Goal: Task Accomplishment & Management: Manage account settings

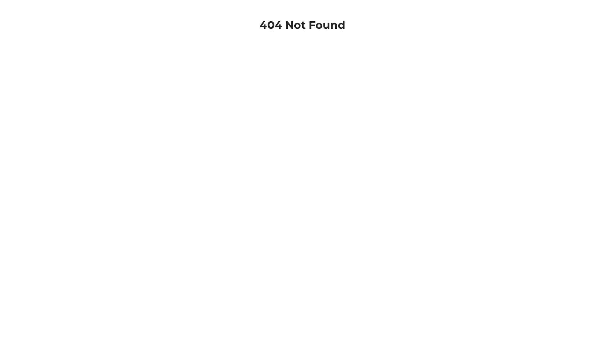
scroll to position [17, 0]
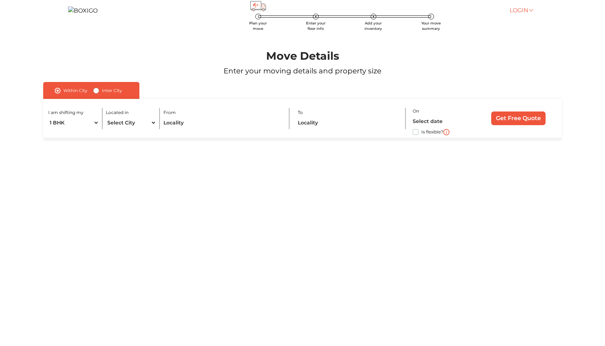
click at [528, 14] on link "Login" at bounding box center [521, 10] width 23 height 7
click at [529, 28] on link "Customer" at bounding box center [539, 20] width 58 height 13
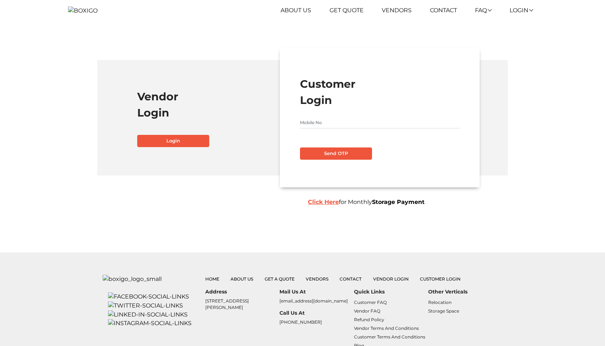
click at [307, 129] on input "text" at bounding box center [380, 123] width 160 height 12
click at [321, 160] on button "Send OTP" at bounding box center [336, 154] width 72 height 12
type input "3535464748"
click at [353, 160] on div "Send OTP" at bounding box center [380, 151] width 160 height 18
click at [351, 160] on button "Send OTP" at bounding box center [336, 154] width 72 height 12
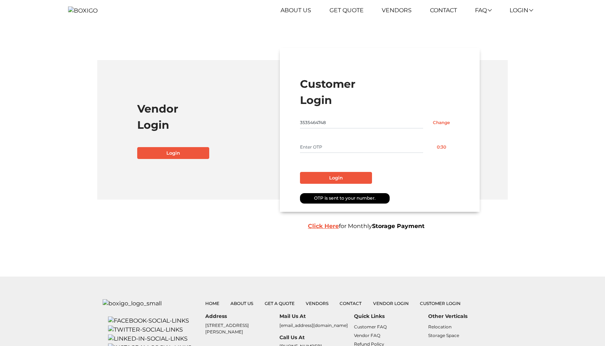
click at [323, 153] on input "text" at bounding box center [361, 148] width 123 height 12
type input "1111"
click at [343, 184] on button "Login" at bounding box center [336, 178] width 72 height 12
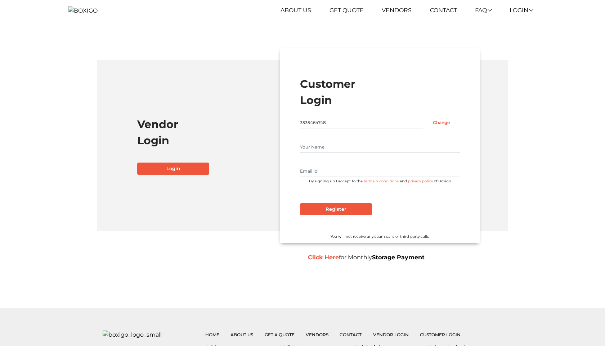
click at [339, 153] on input "text" at bounding box center [380, 148] width 160 height 12
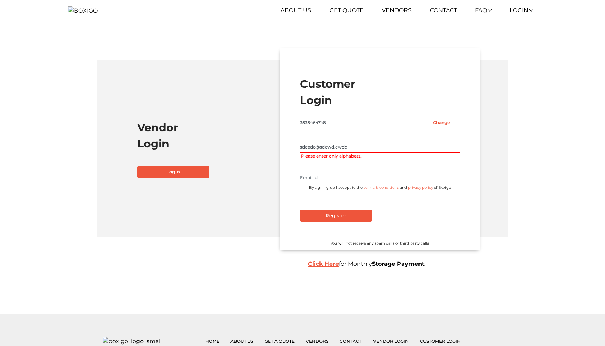
type input "sdcedc@sdcwd.cwdc"
click at [335, 184] on input "text" at bounding box center [380, 178] width 160 height 12
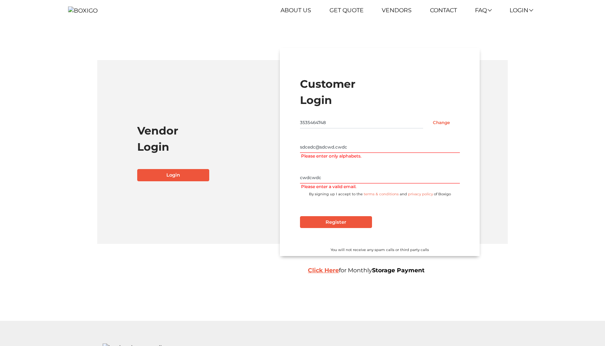
type input "cwdcwdc"
click at [358, 153] on input "sdcedc@sdcwd.cwdc" at bounding box center [380, 148] width 160 height 12
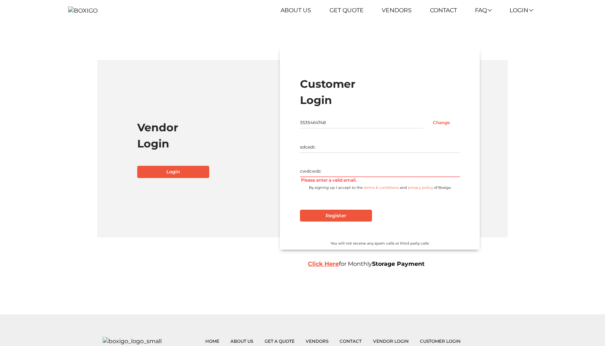
type input "sdcedc"
click at [363, 177] on input "cwdcwdc" at bounding box center [380, 172] width 160 height 12
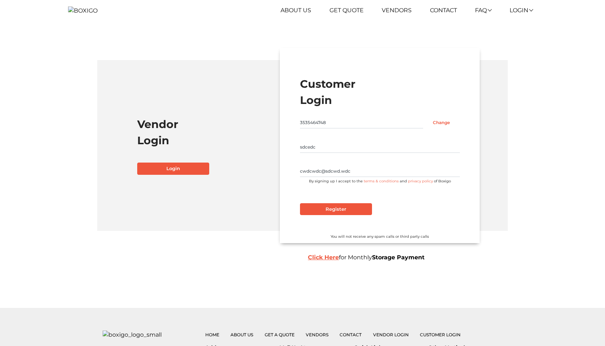
type input "cwdcwdc@sdcwd.wdc"
click at [356, 216] on input "Register" at bounding box center [336, 209] width 72 height 12
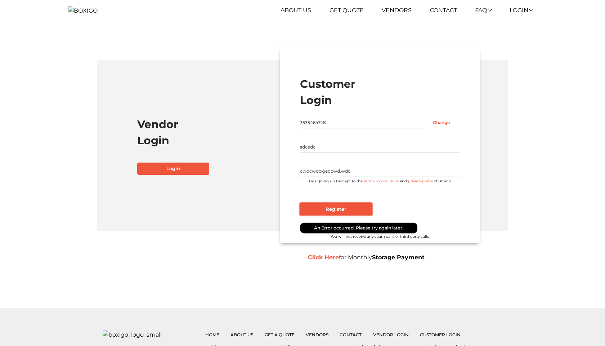
click at [346, 216] on input "Register" at bounding box center [336, 209] width 72 height 12
click at [359, 216] on input "Register" at bounding box center [336, 209] width 72 height 12
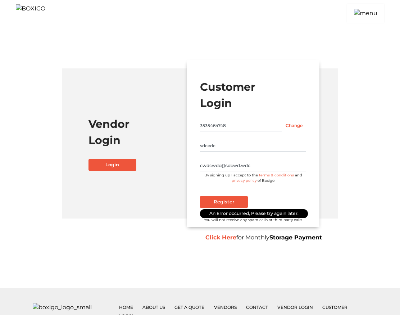
click at [240, 208] on input "Register" at bounding box center [224, 202] width 48 height 12
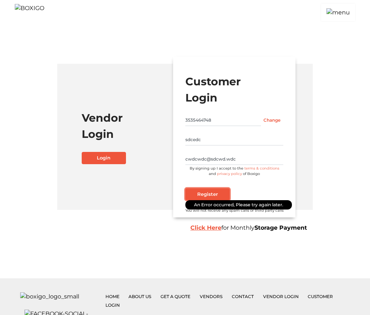
click at [210, 201] on input "Register" at bounding box center [207, 194] width 44 height 12
click at [220, 201] on input "Register" at bounding box center [207, 194] width 44 height 12
click at [215, 201] on input "Register" at bounding box center [207, 194] width 44 height 12
click at [268, 188] on div at bounding box center [234, 186] width 98 height 4
click at [205, 126] on input "3535464748" at bounding box center [222, 121] width 75 height 12
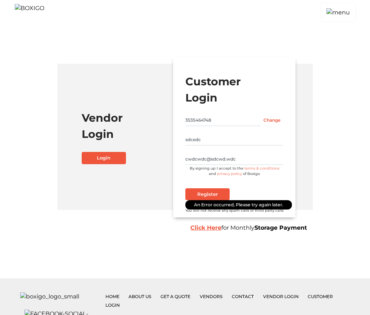
click at [205, 126] on input "3535464748" at bounding box center [222, 121] width 75 height 12
click at [273, 126] on input "Change" at bounding box center [272, 121] width 23 height 12
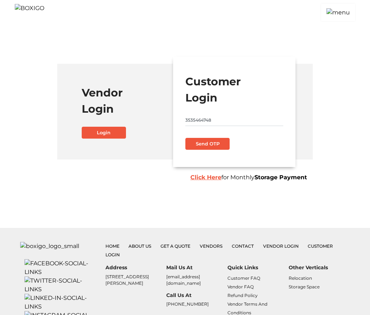
click at [223, 126] on input "3535464748" at bounding box center [234, 121] width 98 height 12
click at [203, 150] on button "Send OTP" at bounding box center [207, 144] width 44 height 12
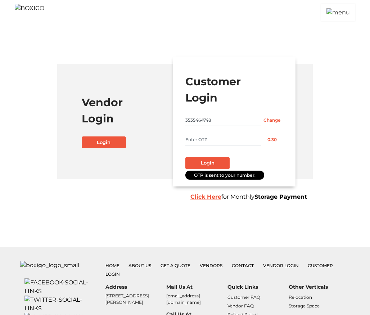
click at [202, 145] on input "text" at bounding box center [222, 140] width 75 height 12
type input "1111"
click at [220, 169] on button "Login" at bounding box center [207, 163] width 44 height 12
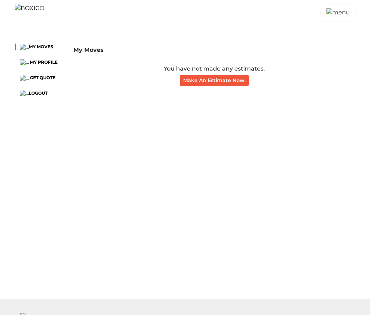
click at [337, 18] on img "button" at bounding box center [339, 12] width 26 height 17
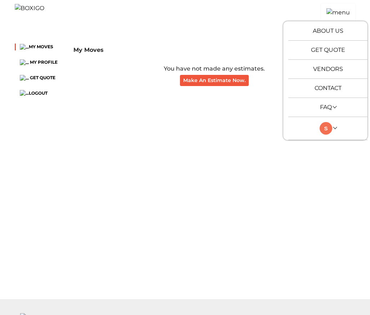
click at [335, 131] on link at bounding box center [328, 128] width 17 height 7
click at [348, 185] on button "LOGOUT" at bounding box center [347, 178] width 58 height 13
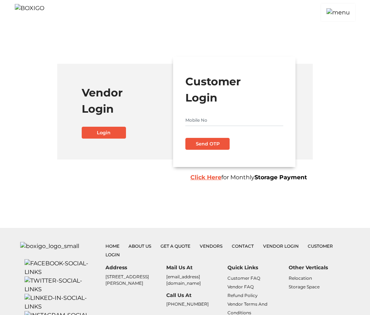
click at [232, 126] on input "text" at bounding box center [234, 121] width 98 height 12
type input "8939484859"
click at [219, 150] on button "Send OTP" at bounding box center [207, 144] width 44 height 12
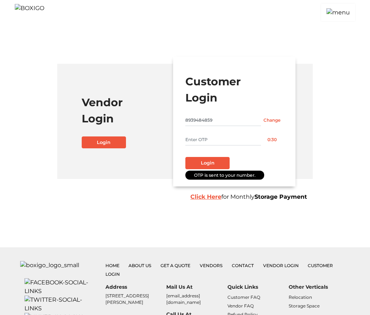
click at [211, 145] on input "text" at bounding box center [222, 140] width 75 height 12
type input "1111"
click at [223, 169] on button "Login" at bounding box center [207, 163] width 44 height 12
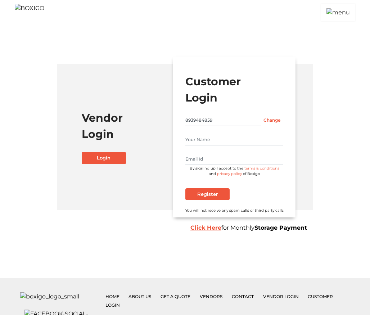
click at [242, 145] on input "text" at bounding box center [234, 140] width 98 height 12
type input "cwdcwd"
click at [227, 165] on input "text" at bounding box center [234, 159] width 98 height 12
type input "cwdcwd@wcdw.cwd"
click at [213, 201] on input "Register" at bounding box center [207, 194] width 44 height 12
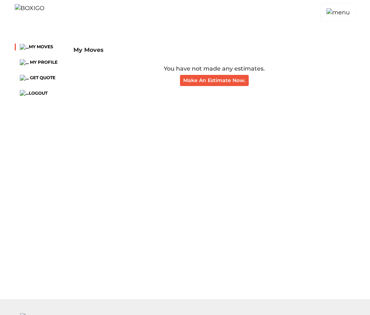
click at [39, 65] on span "MY PROFILE" at bounding box center [44, 61] width 28 height 5
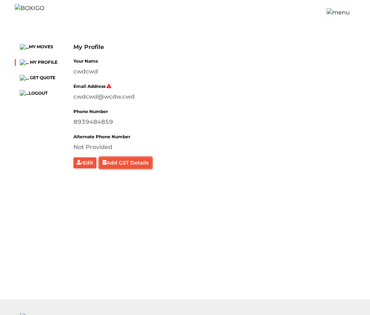
click at [120, 169] on button "Add GST Details" at bounding box center [125, 162] width 53 height 11
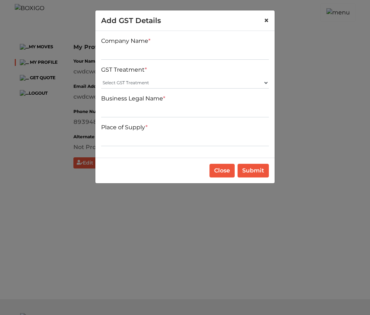
click at [268, 22] on span "×" at bounding box center [266, 20] width 5 height 10
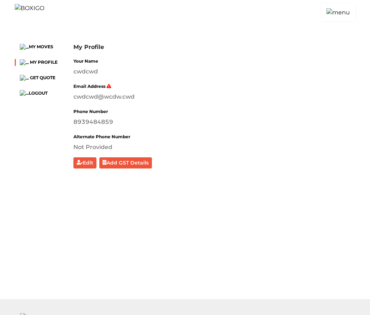
click at [81, 165] on icon "button" at bounding box center [80, 162] width 6 height 5
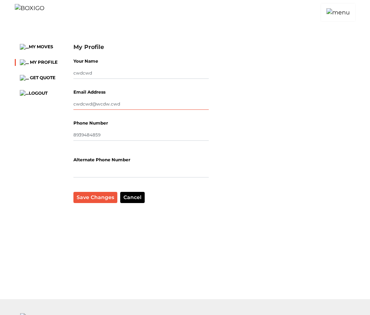
click at [118, 110] on input "cwdcwd@wcdw.cwd" at bounding box center [141, 104] width 136 height 12
type input "c"
click at [100, 203] on button "Save Changes" at bounding box center [95, 197] width 44 height 11
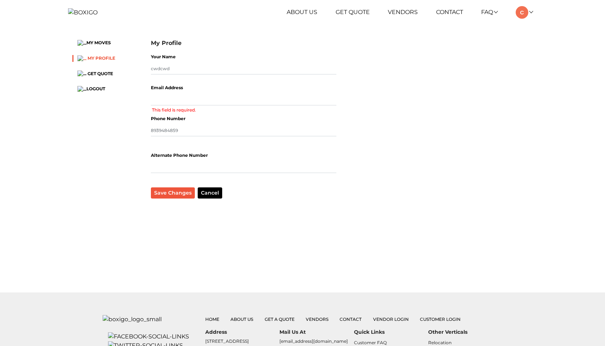
click at [100, 61] on span "MY PROFILE" at bounding box center [102, 57] width 28 height 5
click at [103, 61] on span "MY PROFILE" at bounding box center [102, 57] width 28 height 5
click at [99, 77] on li "GET QUOTE" at bounding box center [106, 74] width 68 height 7
click at [104, 62] on li "MY PROFILE" at bounding box center [106, 58] width 68 height 7
click at [104, 61] on span "MY PROFILE" at bounding box center [102, 57] width 28 height 5
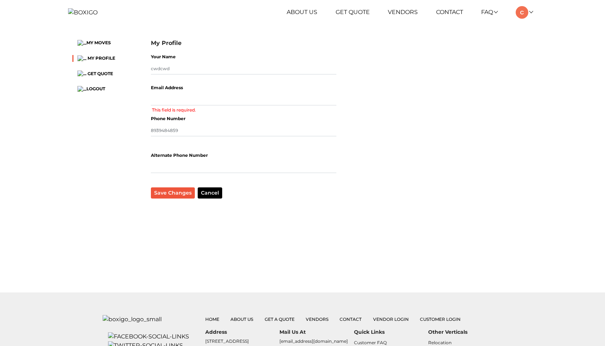
click at [103, 88] on ul "MY MOVES MY PROFILE GET QUOTE LOGOUT" at bounding box center [106, 66] width 68 height 53
click at [103, 76] on span "GET QUOTE" at bounding box center [101, 73] width 26 height 5
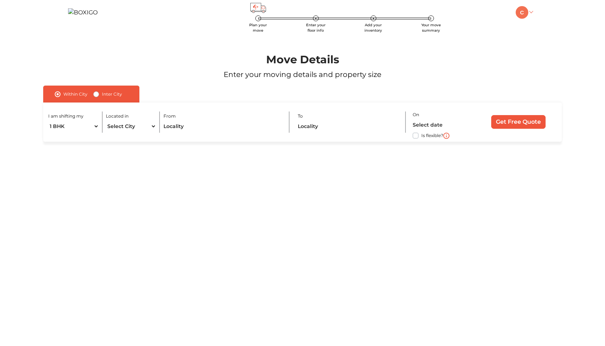
click at [532, 15] on link at bounding box center [524, 12] width 17 height 7
click at [533, 30] on link "My Moves" at bounding box center [545, 22] width 58 height 13
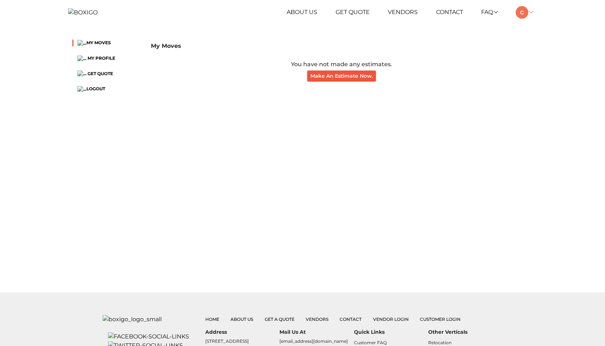
click at [531, 15] on link at bounding box center [524, 12] width 17 height 7
click at [532, 42] on link "My Profile" at bounding box center [545, 36] width 58 height 13
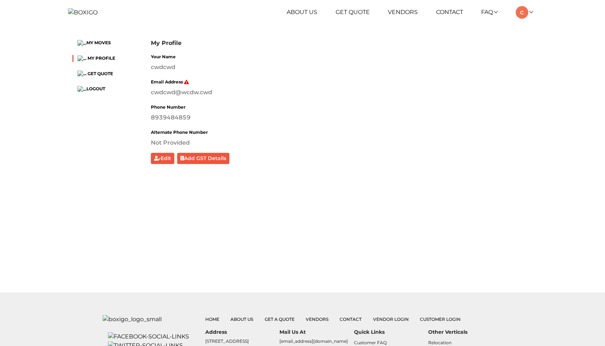
click at [166, 122] on div "8939484859" at bounding box center [342, 117] width 382 height 9
copy div "8939484859"
click at [247, 164] on div "Edit Add GST Details" at bounding box center [342, 158] width 382 height 11
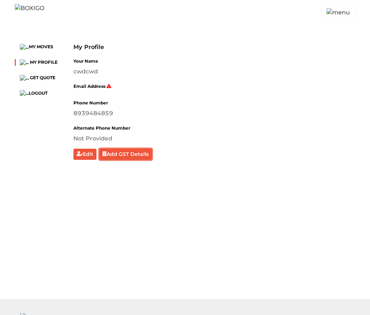
click at [132, 160] on button "Add GST Details" at bounding box center [125, 154] width 53 height 11
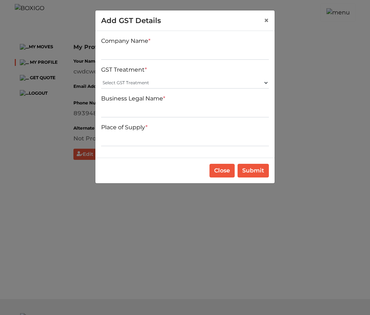
click at [183, 53] on input "text" at bounding box center [185, 54] width 168 height 12
click at [211, 84] on select "Select GST Treatment Registered Unregistered" at bounding box center [185, 83] width 168 height 12
click at [195, 53] on input "text" at bounding box center [185, 54] width 168 height 12
type input "sdcwdcwd"
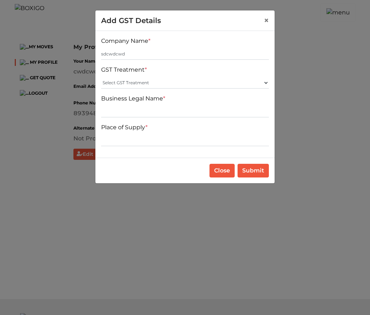
click at [176, 84] on select "Select GST Treatment Registered Unregistered" at bounding box center [185, 83] width 168 height 12
select select "Registered"
click at [101, 77] on select "Select GST Treatment Registered Unregistered" at bounding box center [185, 83] width 168 height 12
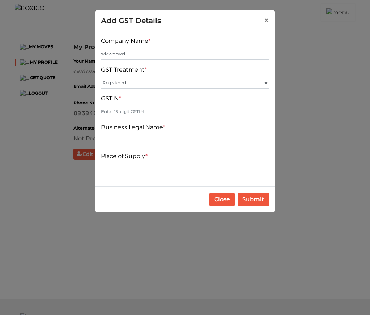
click at [172, 112] on input "text" at bounding box center [185, 112] width 168 height 12
type input "2323232323"
click at [199, 141] on input "text" at bounding box center [185, 141] width 168 height 12
type input "jhhjhjbjh"
click at [178, 170] on input "text" at bounding box center [185, 169] width 168 height 12
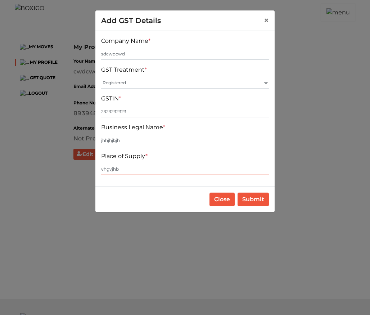
type input "vhgvjhb"
click at [254, 206] on button "Submit" at bounding box center [253, 200] width 31 height 14
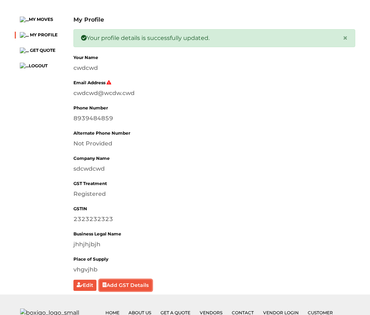
scroll to position [27, 0]
